Goal: Transaction & Acquisition: Purchase product/service

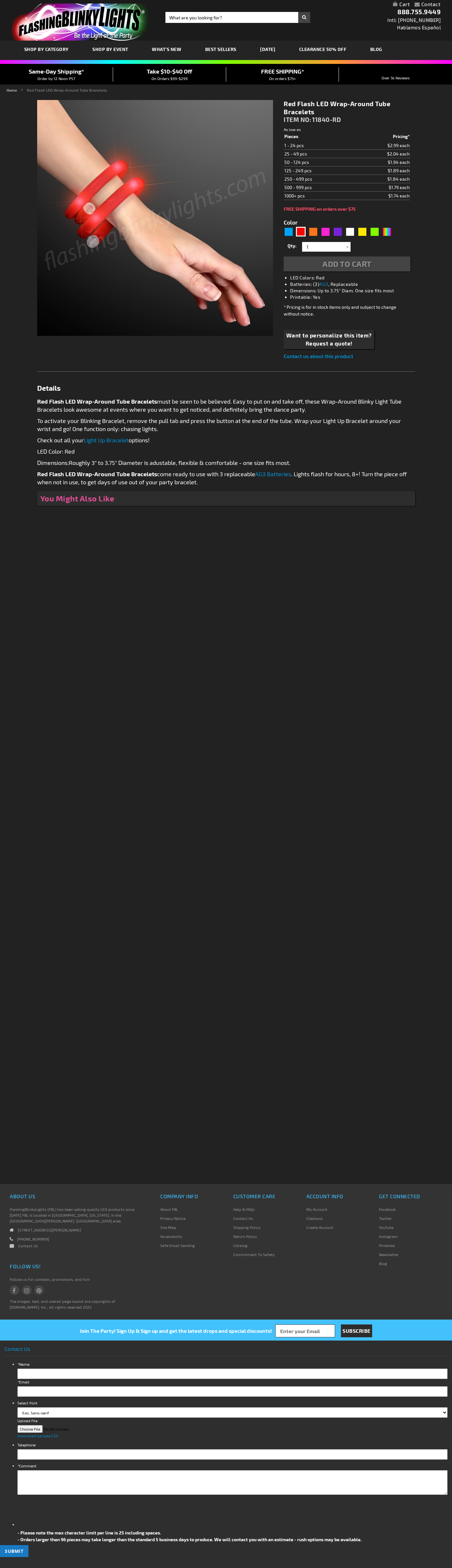
type input "5641"
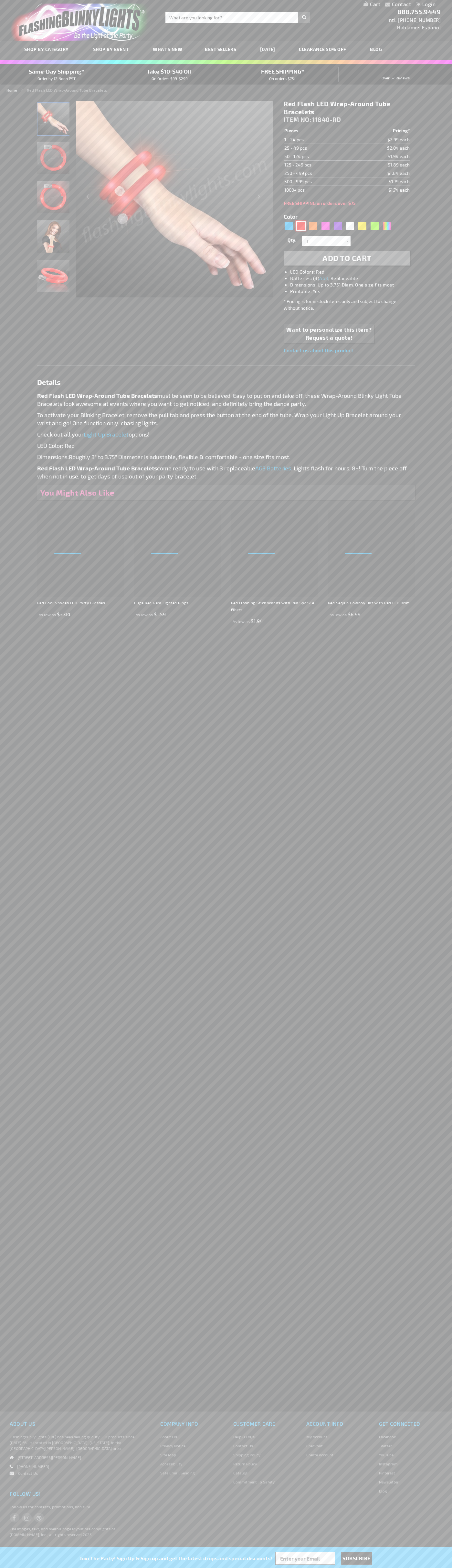
click at [301, 226] on div "Red" at bounding box center [301, 226] width 10 height 10
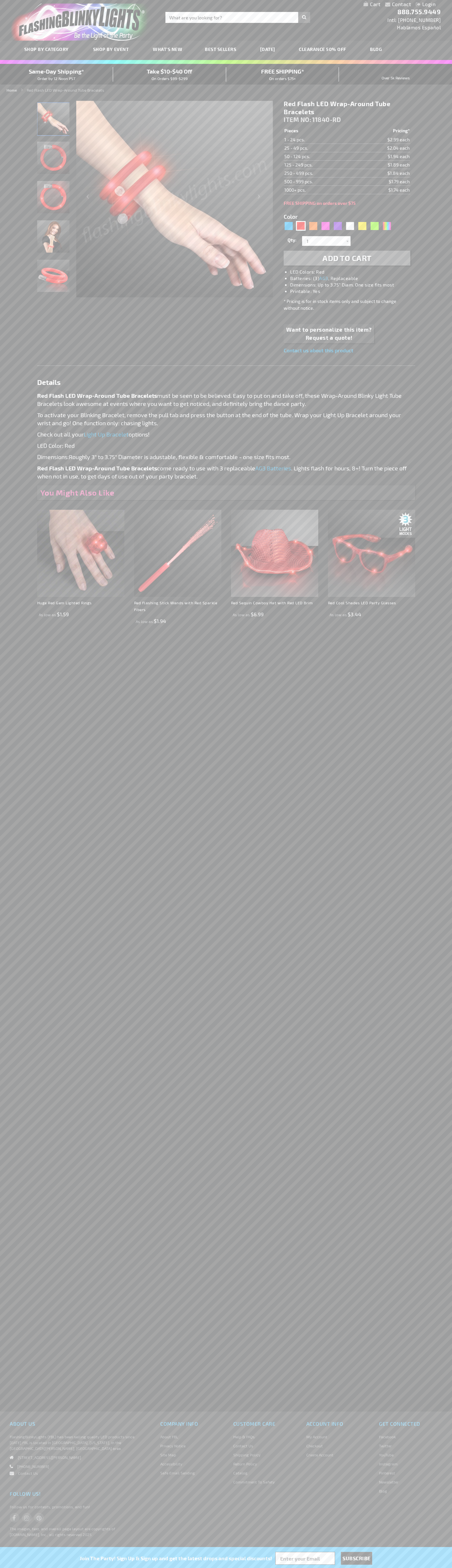
click at [347, 258] on span "Add to Cart" at bounding box center [347, 258] width 49 height 9
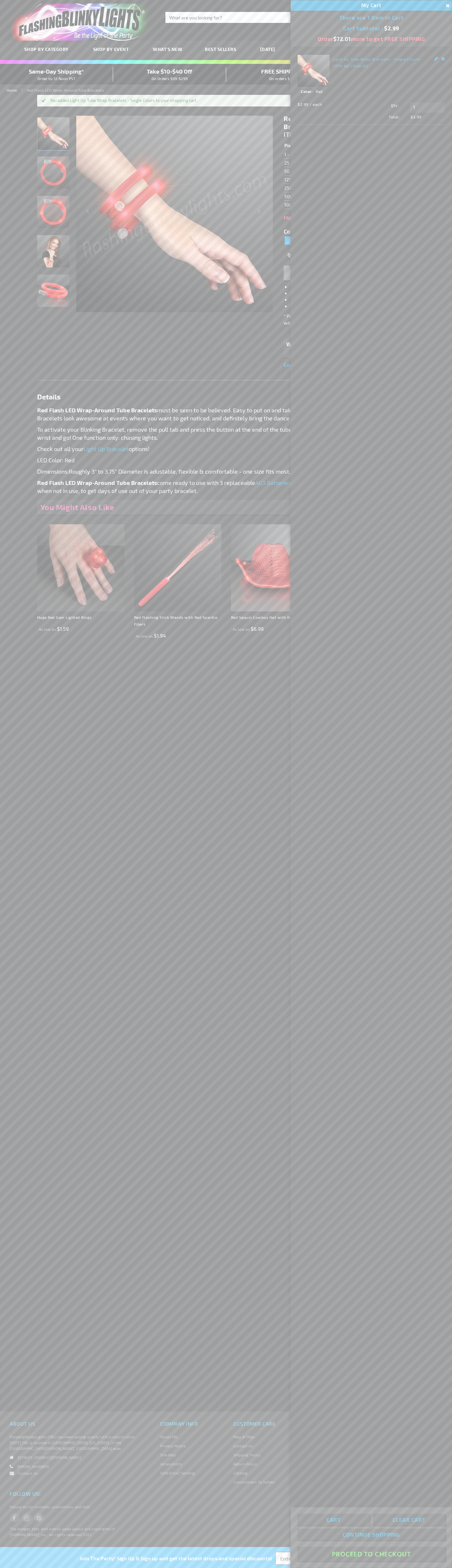
click at [371, 1554] on button "Proceed To Checkout" at bounding box center [371, 1554] width 148 height 14
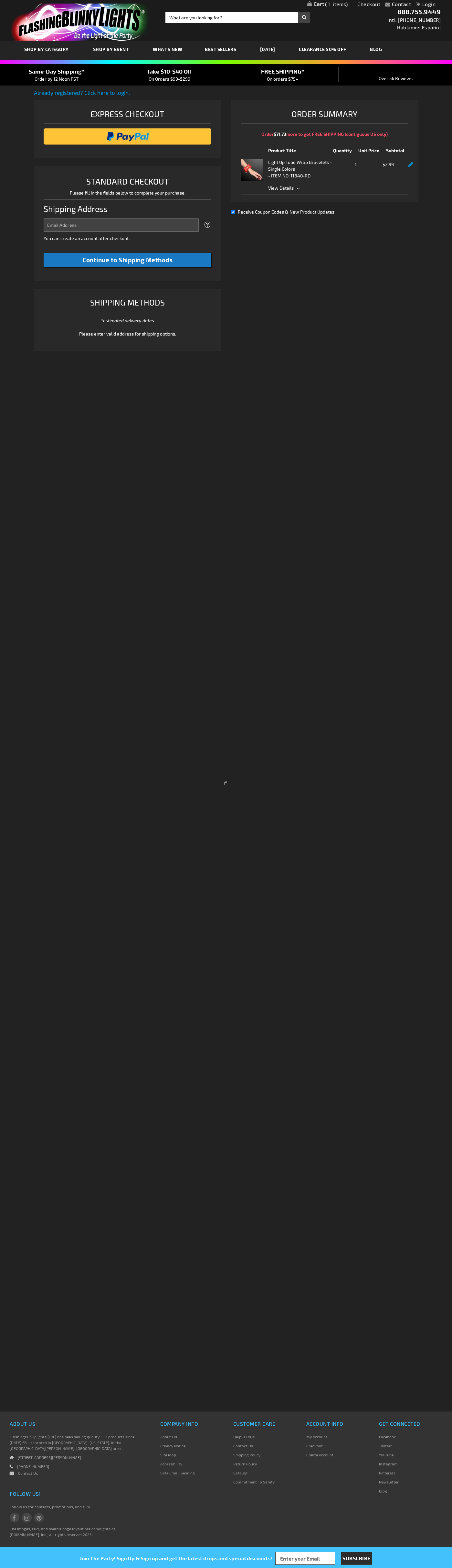
select select "US"
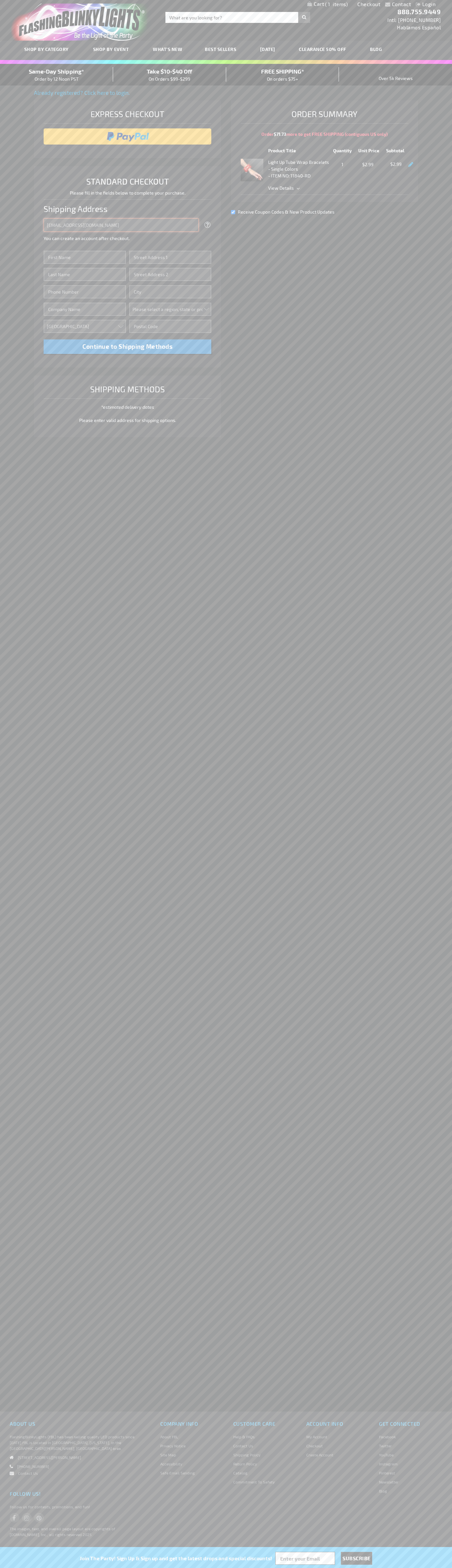
type input "[EMAIL_ADDRESS][DOMAIN_NAME]"
type input "[PERSON_NAME]"
type input "[STREET_ADDRESS][PERSON_NAME]"
type input "First floor"
type input "coral gables"
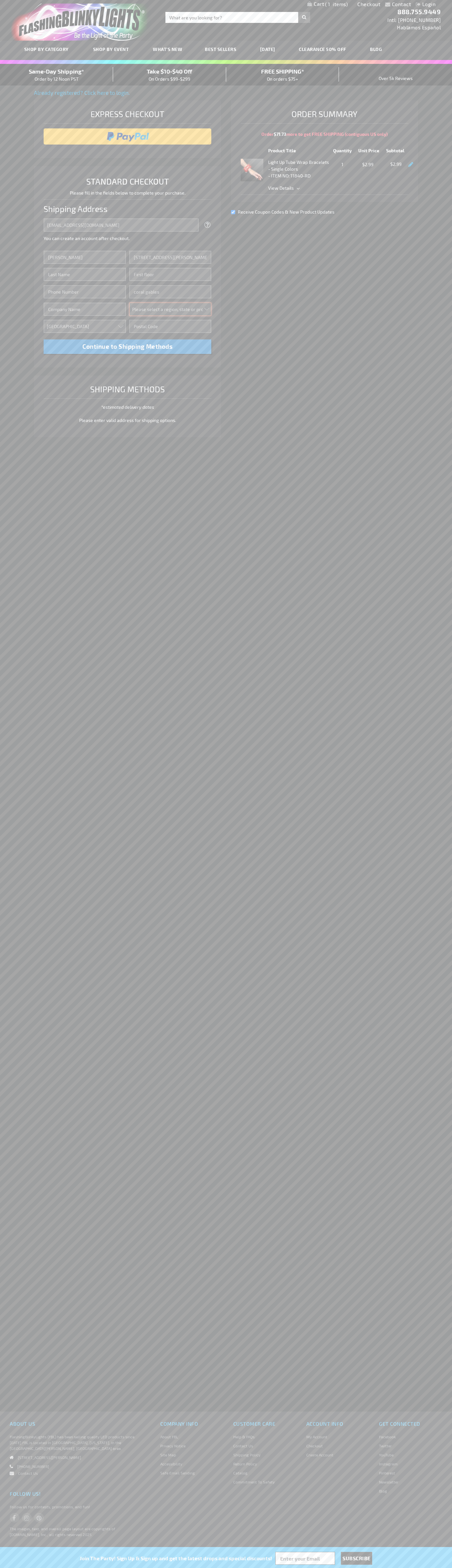
select select "18"
type input "33134"
type input "[PERSON_NAME]"
type input "6502530000"
type input "[PERSON_NAME]"
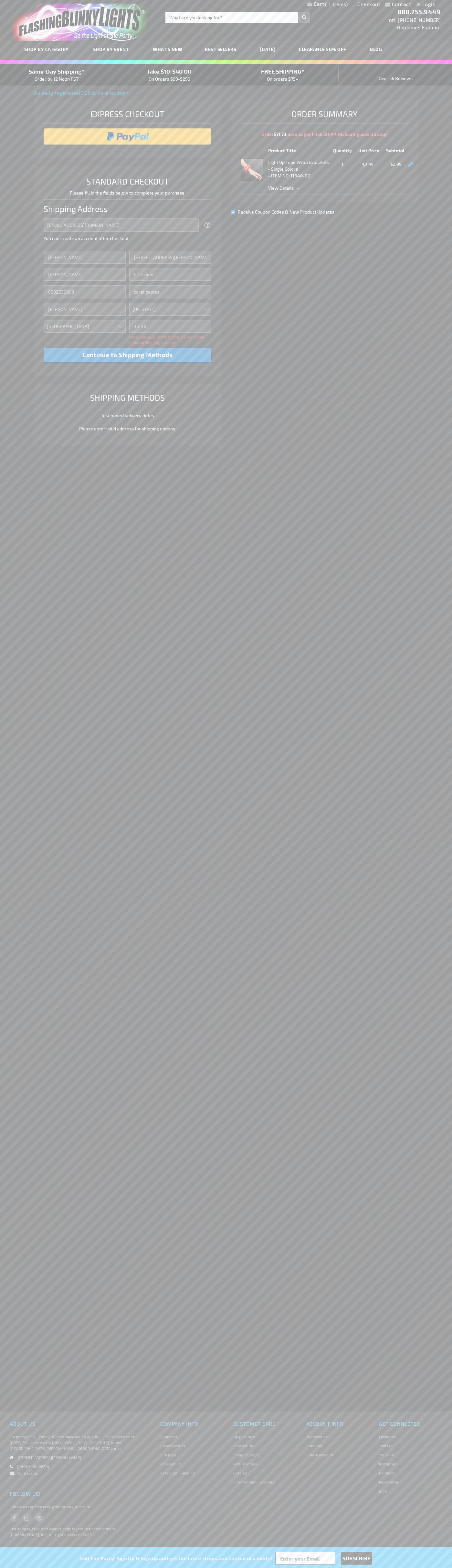
click at [57, 75] on div "Same-Day Shipping* Order by 12 Noon PST" at bounding box center [56, 75] width 113 height 15
click at [128, 136] on input "image" at bounding box center [127, 136] width 161 height 13
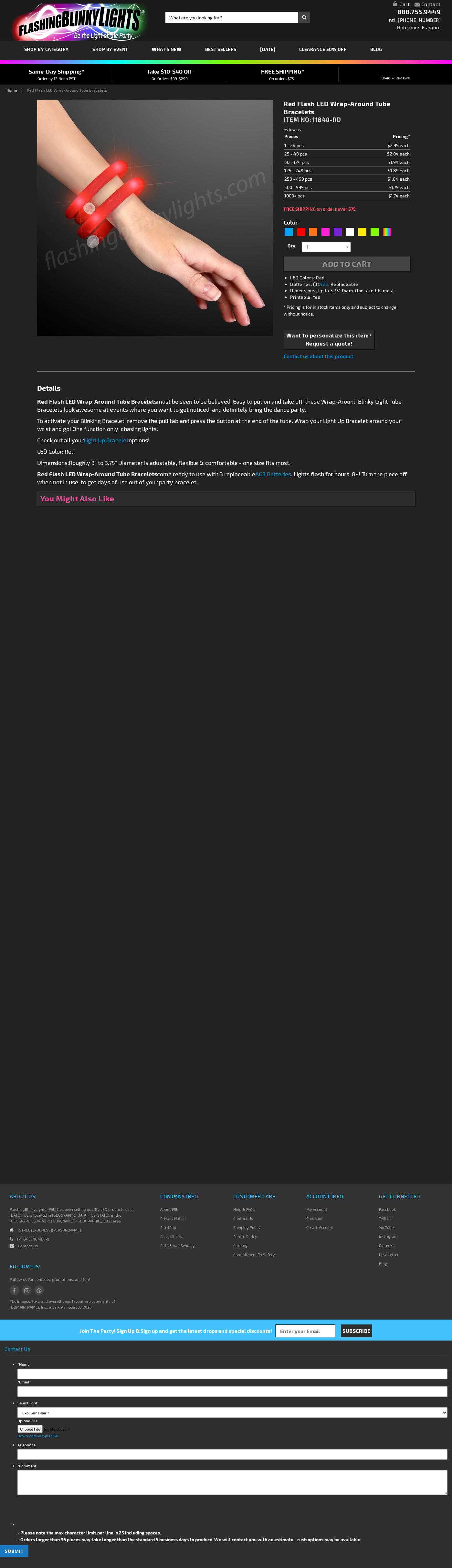
type input "5641"
